Goal: Task Accomplishment & Management: Use online tool/utility

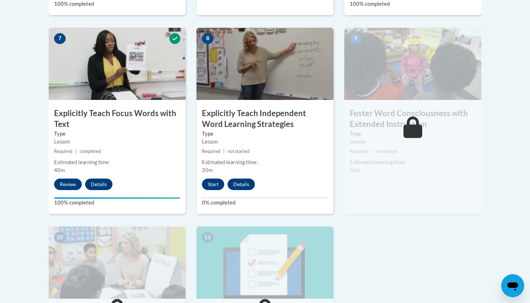
scroll to position [604, 0]
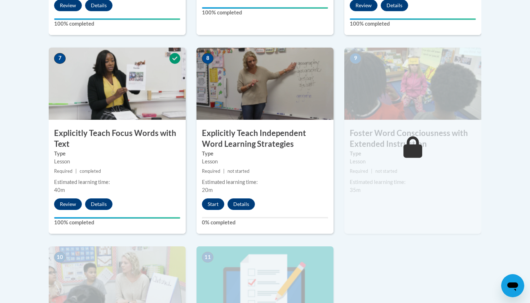
click at [413, 93] on img at bounding box center [413, 84] width 137 height 72
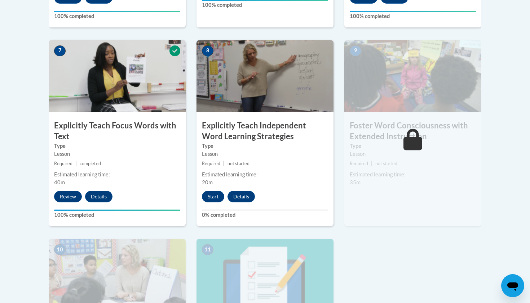
scroll to position [611, 0]
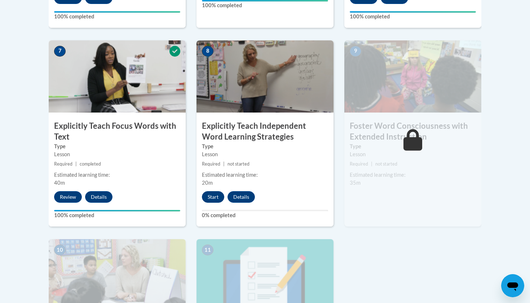
click at [217, 194] on button "Start" at bounding box center [213, 197] width 22 height 12
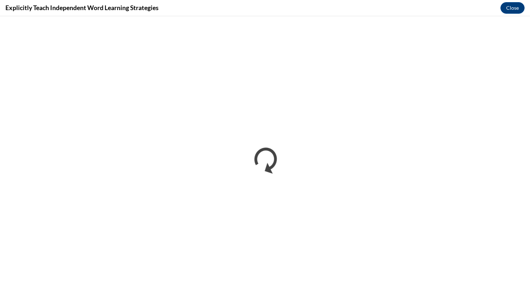
scroll to position [0, 0]
